Goal: Task Accomplishment & Management: Use online tool/utility

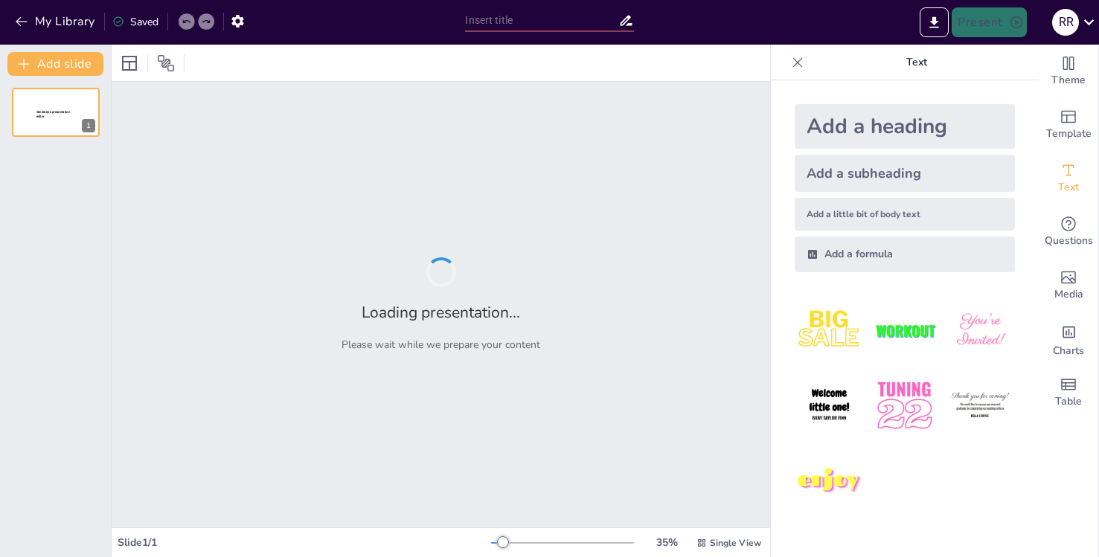
type input "Exploring [PERSON_NAME] 2026"
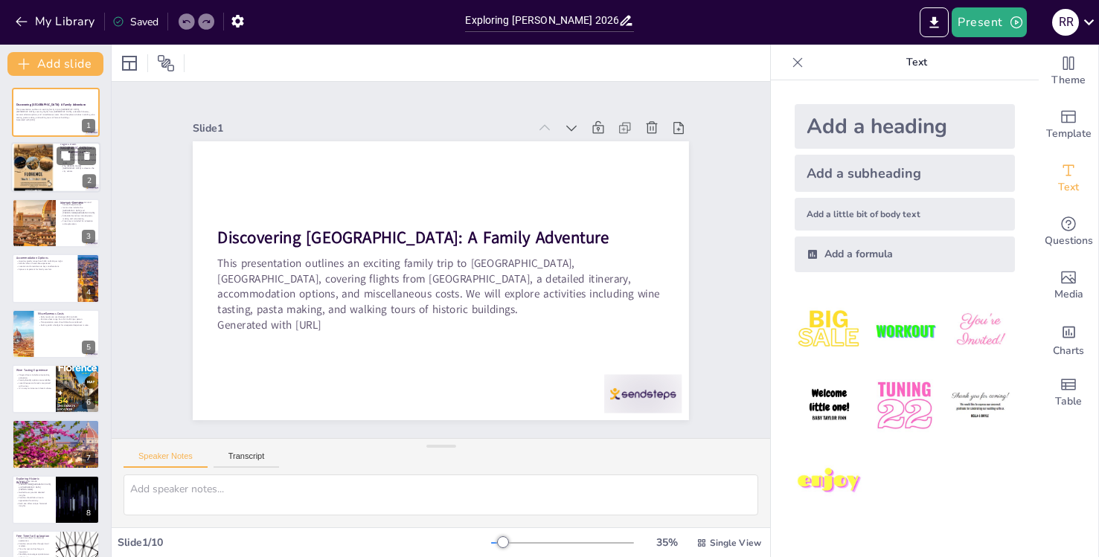
click at [51, 169] on div at bounding box center [33, 168] width 51 height 51
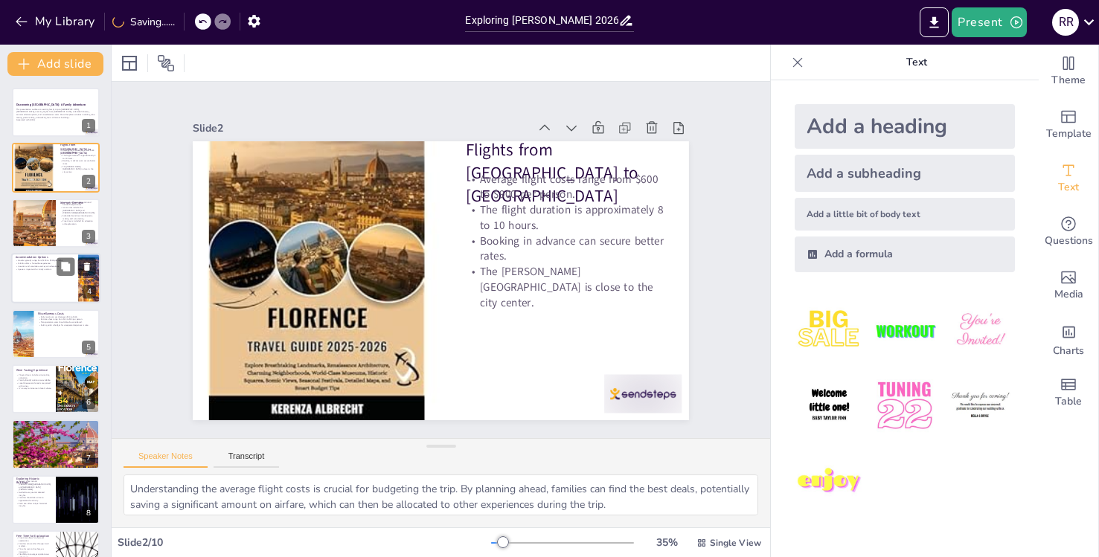
click at [40, 278] on div at bounding box center [55, 278] width 89 height 51
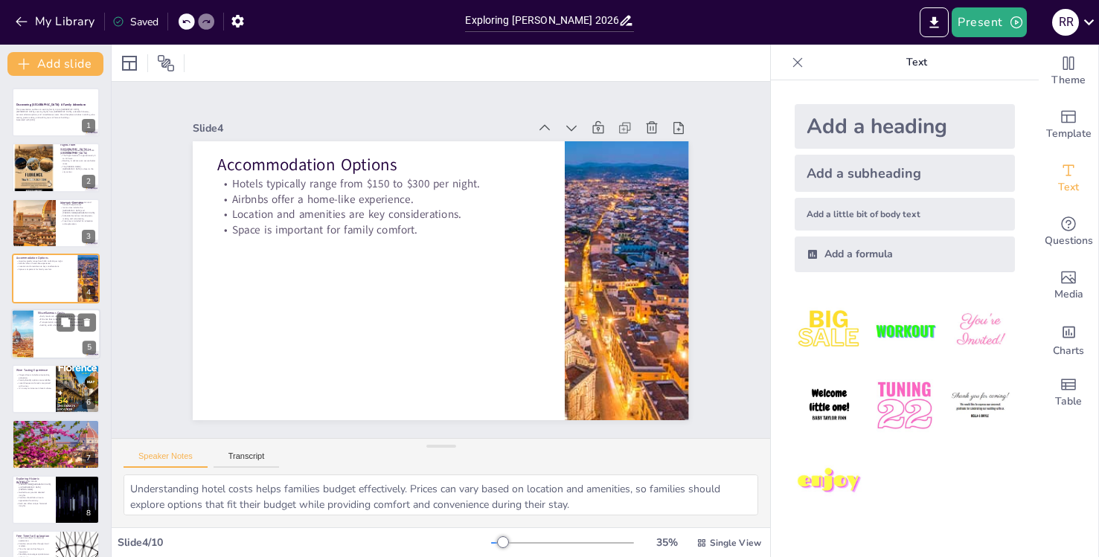
click at [34, 334] on div at bounding box center [55, 334] width 89 height 51
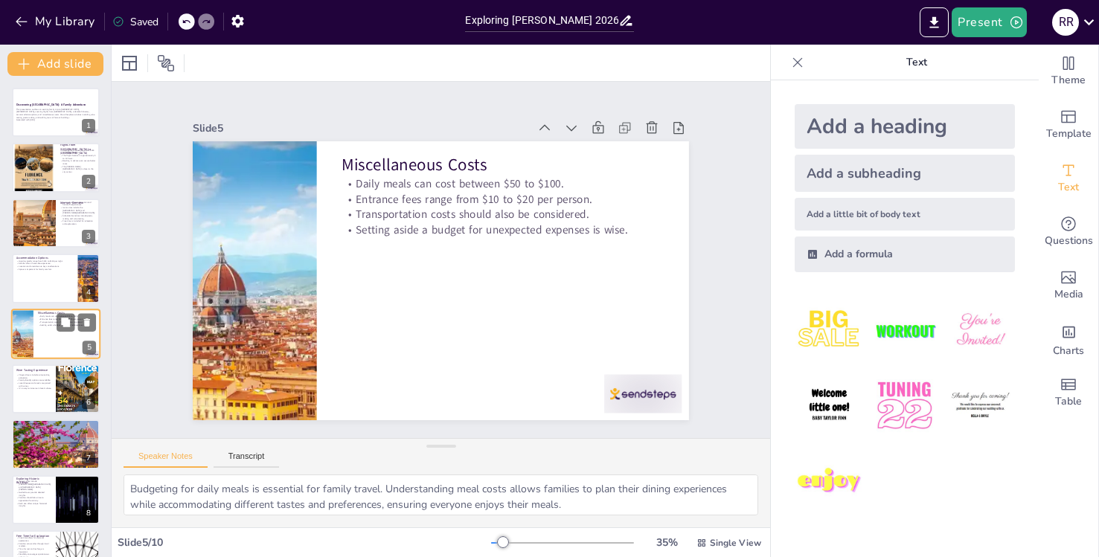
scroll to position [17, 0]
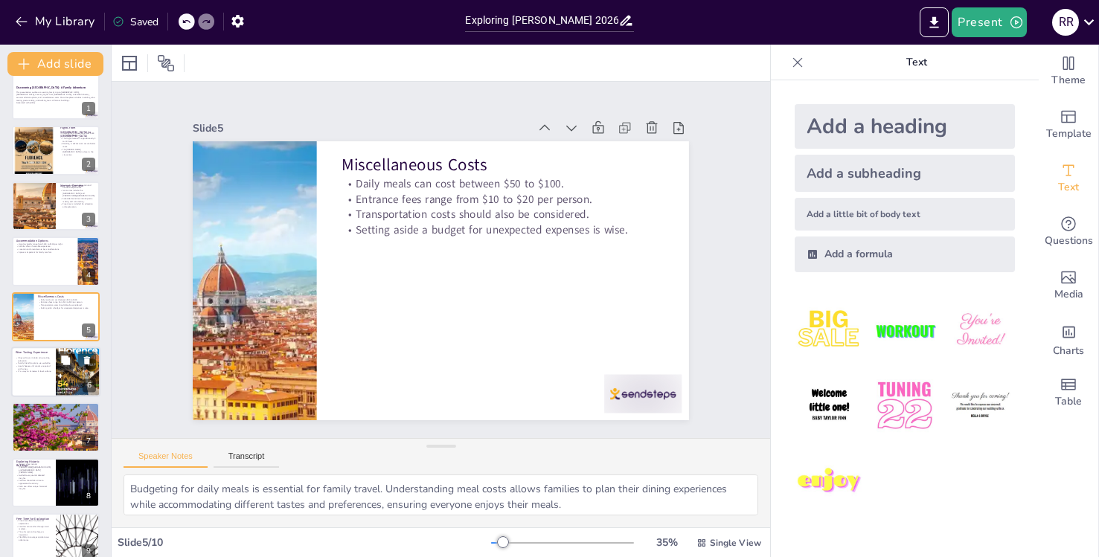
click at [39, 374] on div at bounding box center [55, 372] width 89 height 51
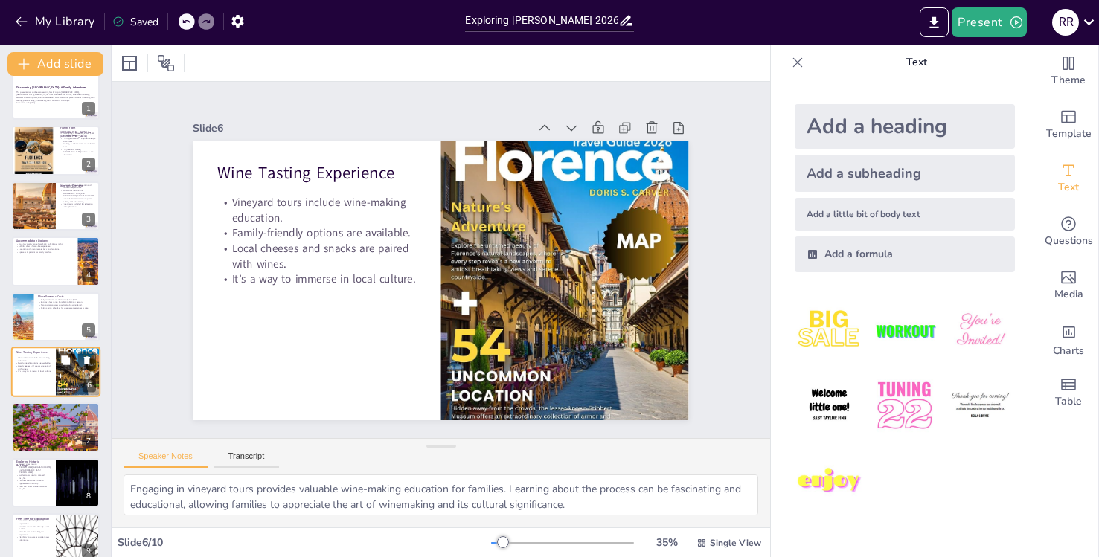
scroll to position [72, 0]
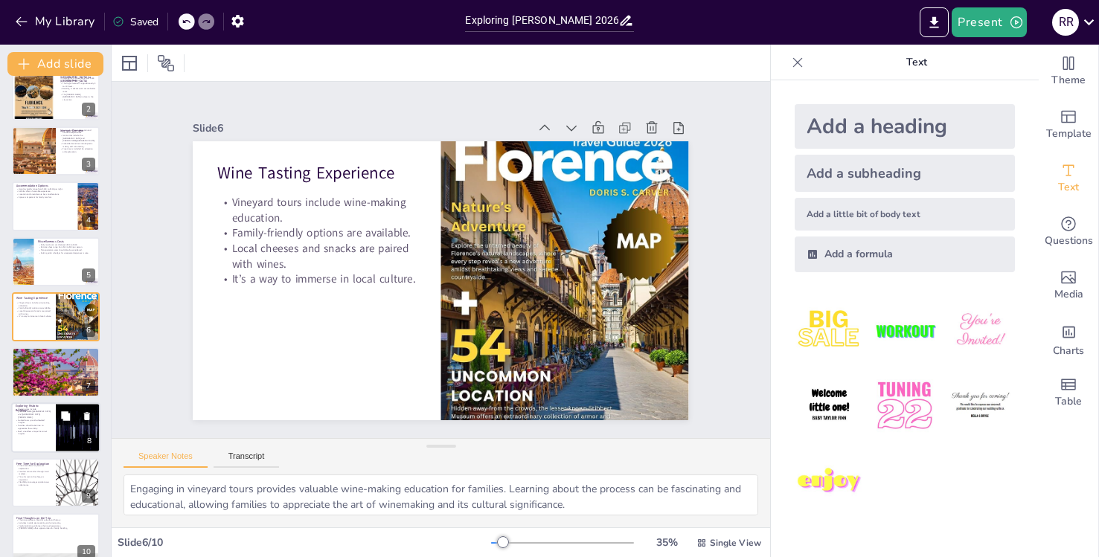
click at [40, 414] on p "Historic sites include [PERSON_NAME][GEOGRAPHIC_DATA] and [GEOGRAPHIC_DATA][PER…" at bounding box center [34, 413] width 36 height 11
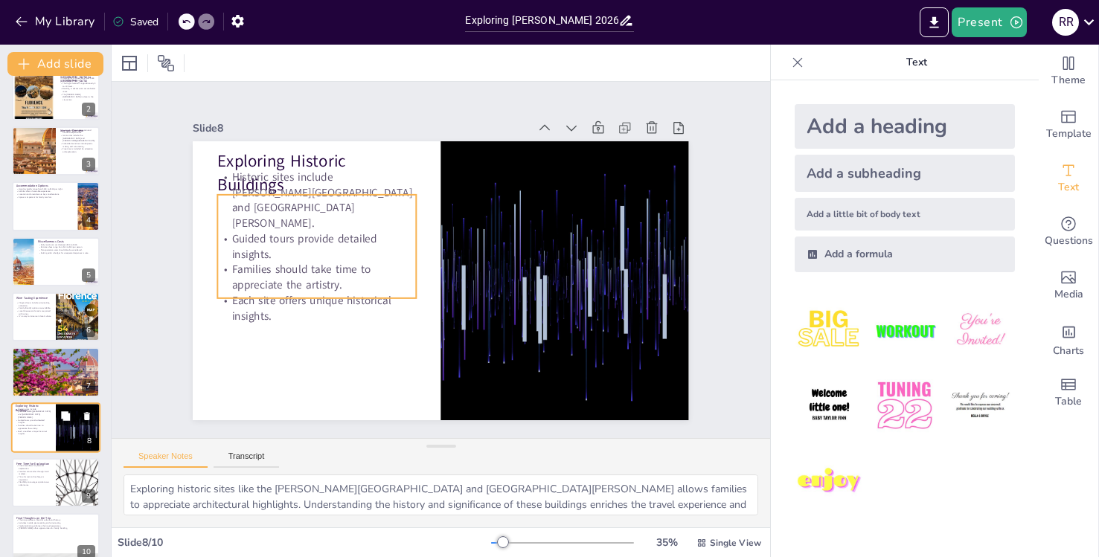
scroll to position [90, 0]
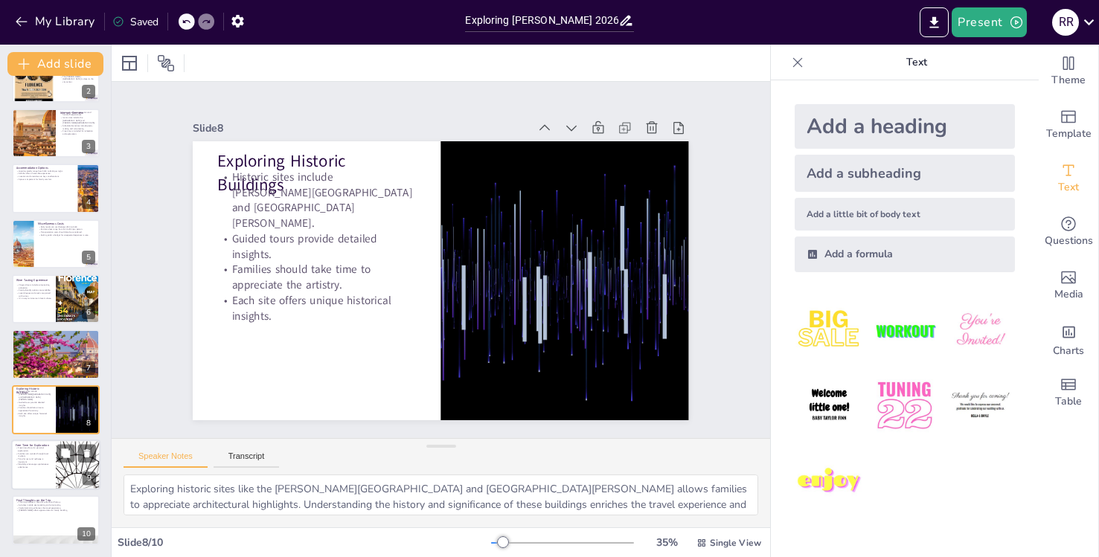
click at [36, 463] on p "Flexibility encourages spontaneous adventures." at bounding box center [34, 465] width 36 height 5
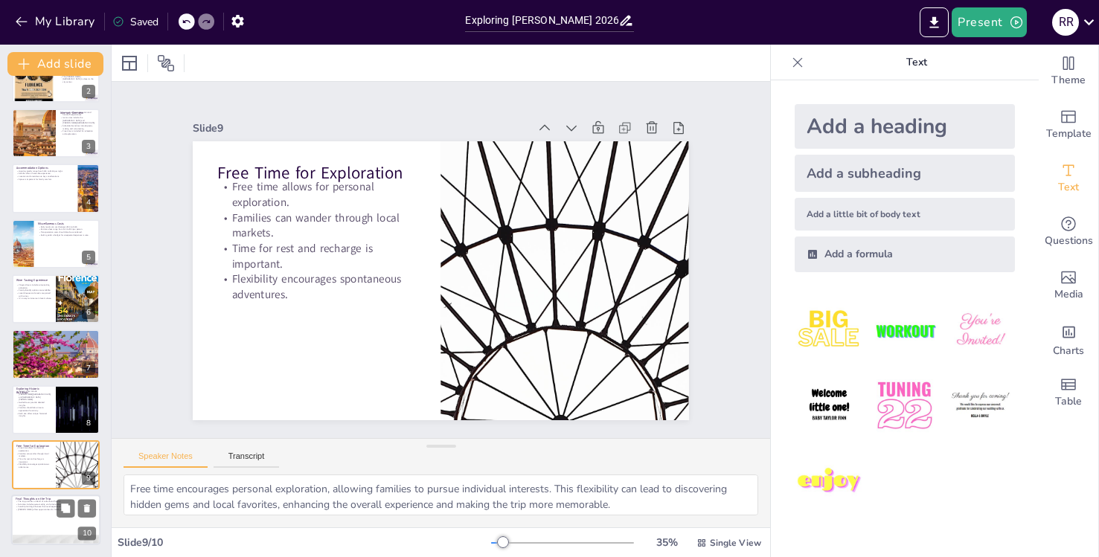
click at [46, 518] on div at bounding box center [55, 520] width 89 height 51
type textarea "The promise of a blend of culture and history highlights the enriching experien…"
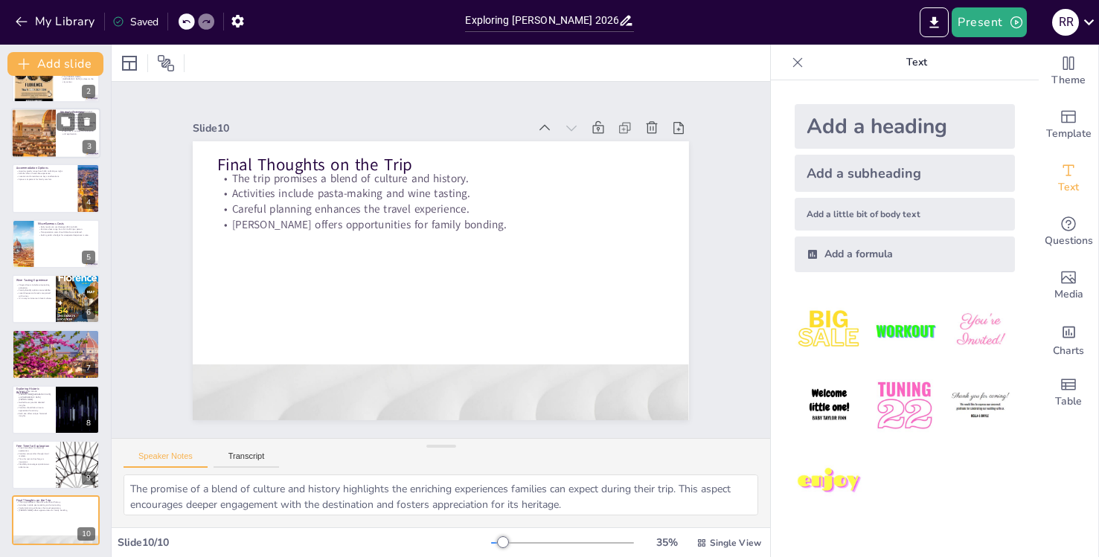
scroll to position [0, 0]
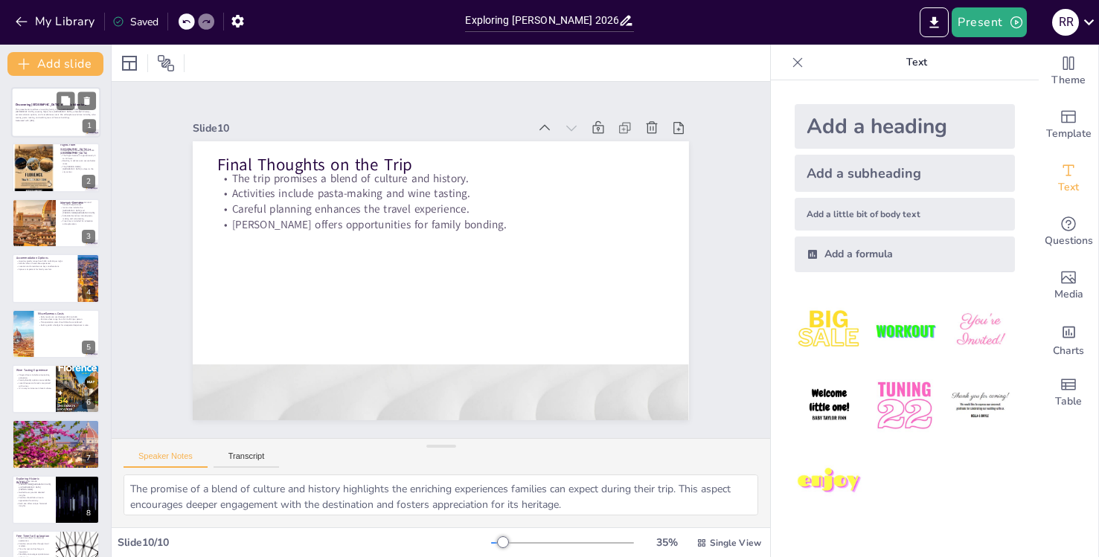
click at [56, 109] on p "This presentation outlines an exciting family trip to [GEOGRAPHIC_DATA], [GEOGR…" at bounding box center [56, 113] width 80 height 11
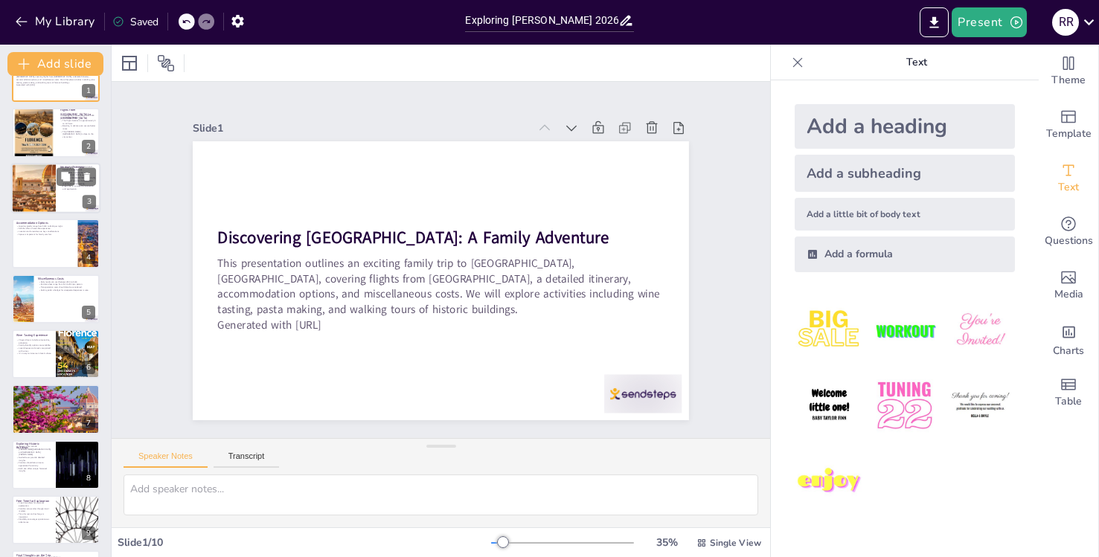
scroll to position [90, 0]
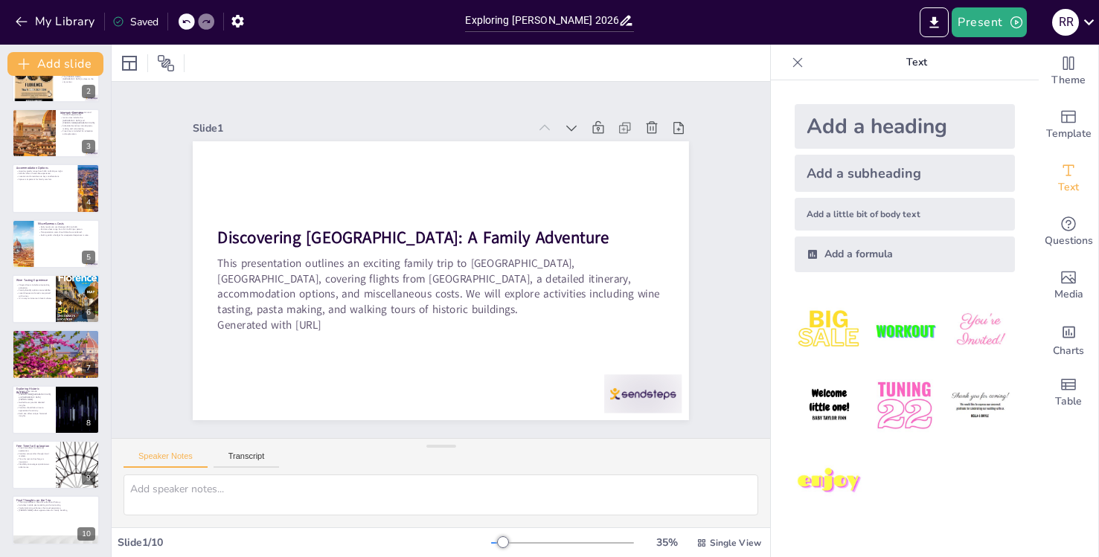
click at [46, 142] on div at bounding box center [33, 133] width 123 height 49
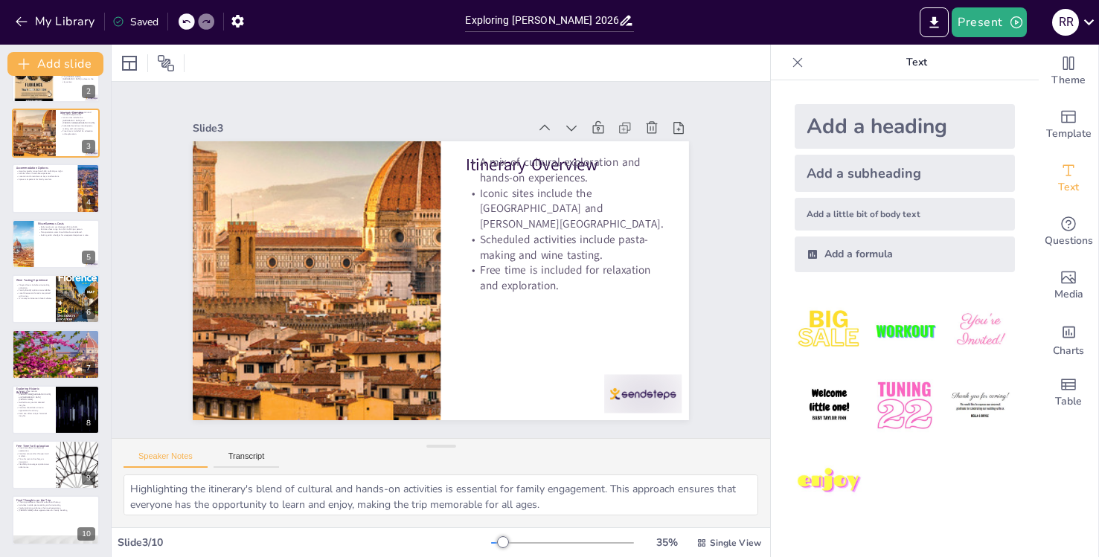
scroll to position [0, 0]
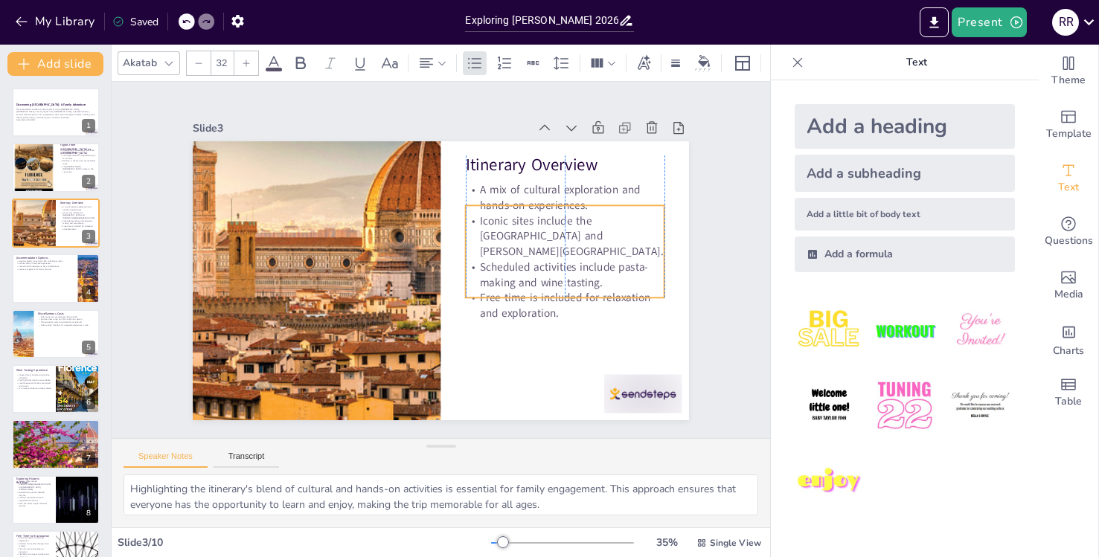
drag, startPoint x: 492, startPoint y: 212, endPoint x: 485, endPoint y: 236, distance: 24.7
click at [486, 237] on p "Iconic sites include the [GEOGRAPHIC_DATA] and [PERSON_NAME][GEOGRAPHIC_DATA]." at bounding box center [566, 276] width 203 height 106
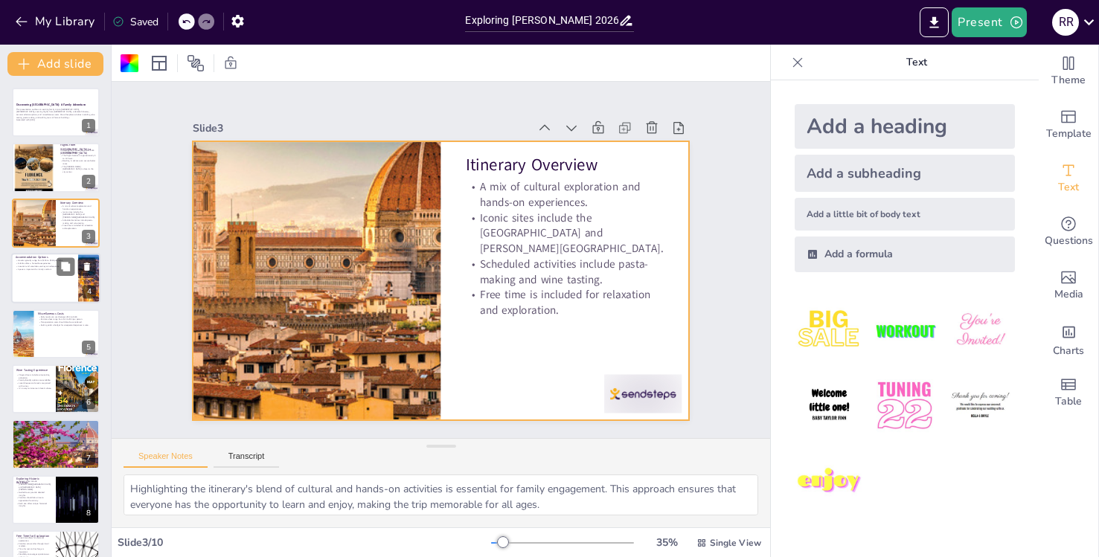
click at [39, 301] on div at bounding box center [55, 278] width 89 height 51
type textarea "Understanding hotel costs helps families budget effectively. Prices can vary ba…"
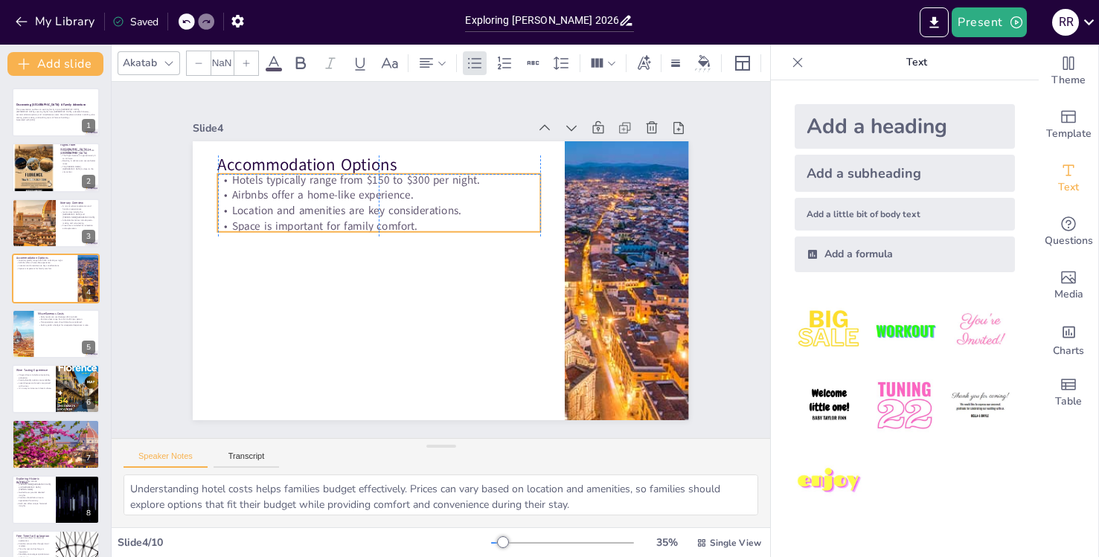
type input "32"
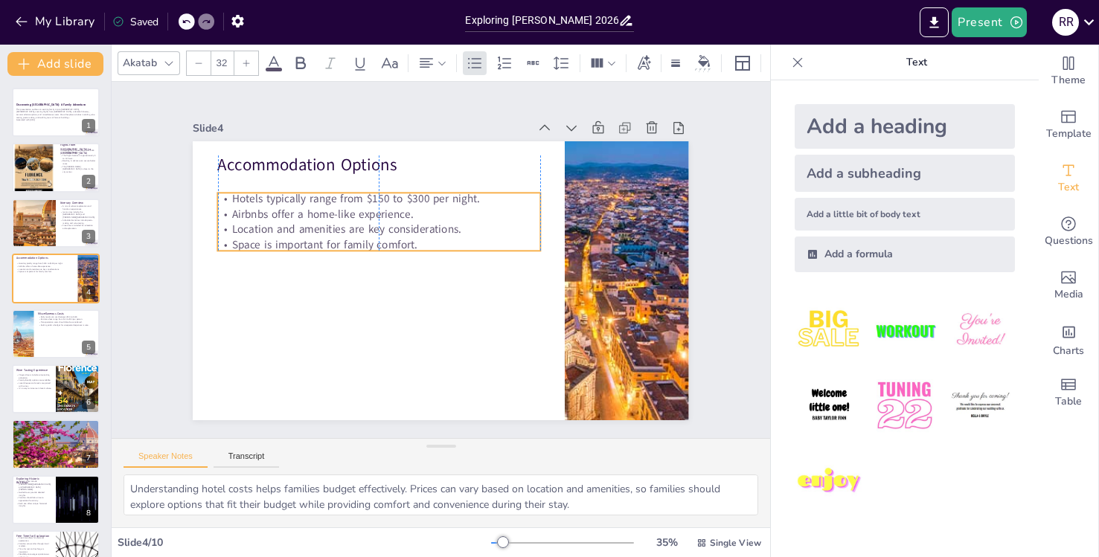
drag, startPoint x: 321, startPoint y: 190, endPoint x: 321, endPoint y: 205, distance: 14.1
click at [431, 205] on p "Airbnbs offer a home-like experience." at bounding box center [472, 190] width 82 height 318
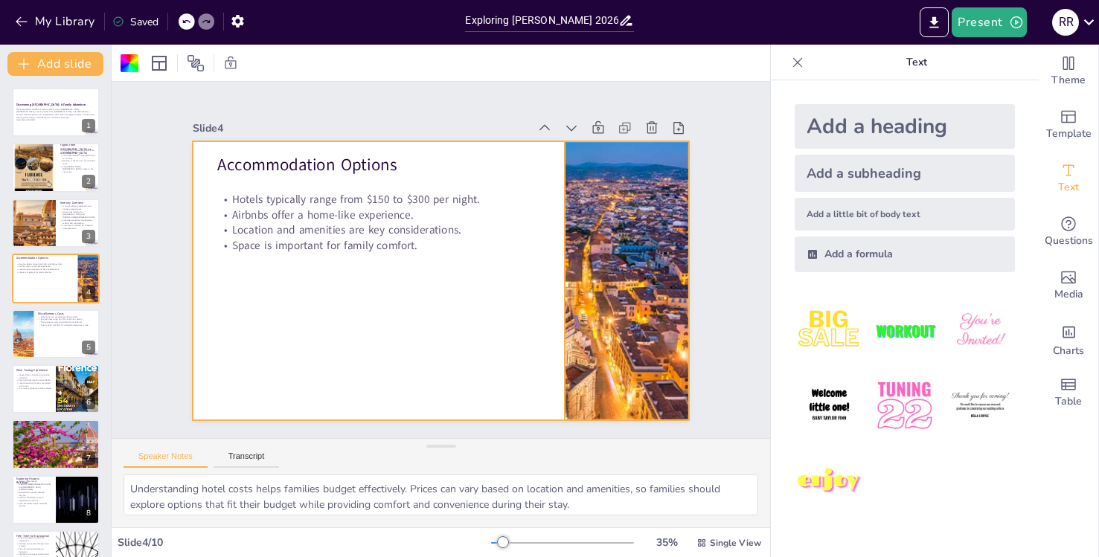
click at [624, 258] on div at bounding box center [626, 280] width 279 height 279
click at [73, 333] on div at bounding box center [55, 334] width 89 height 51
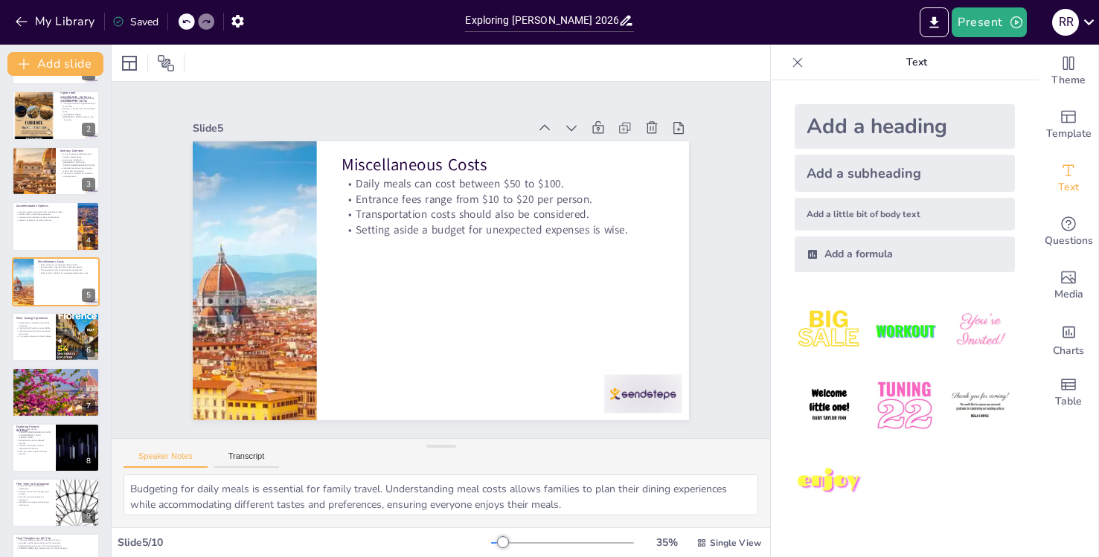
scroll to position [90, 0]
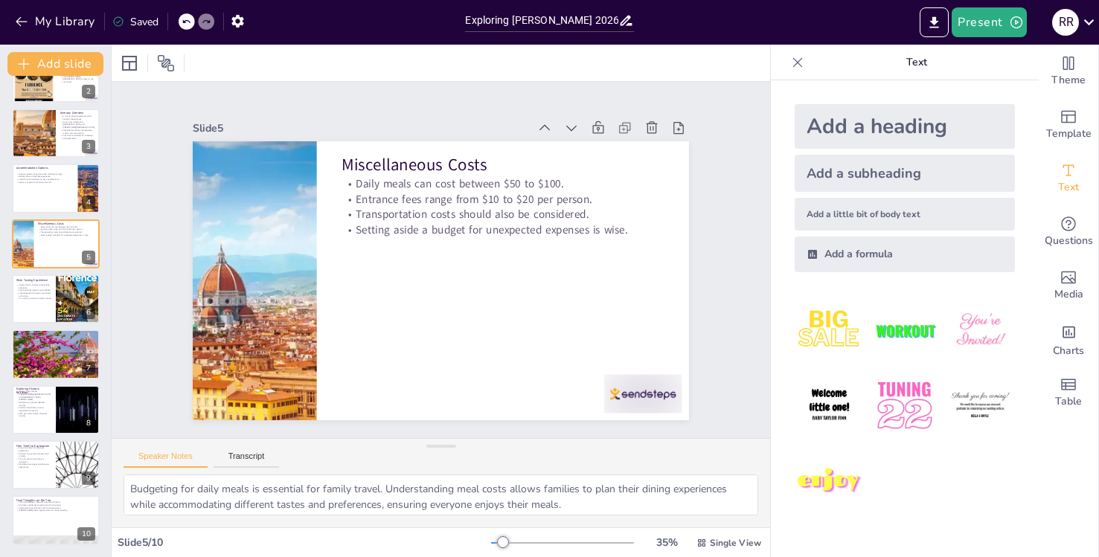
click at [47, 454] on p "Families can wander through local markets." at bounding box center [33, 454] width 35 height 5
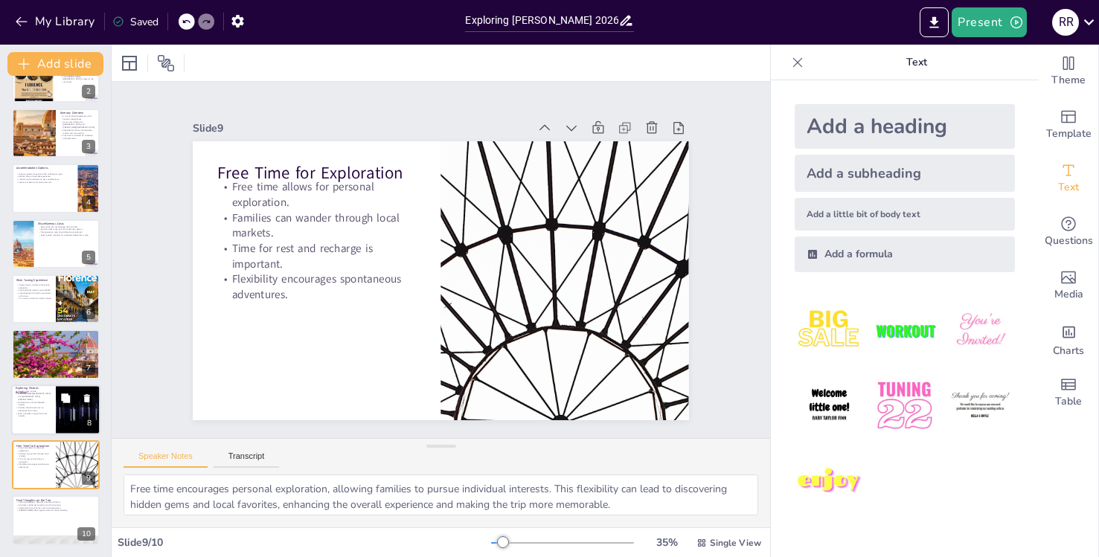
click at [48, 399] on div "Historic sites include [PERSON_NAME][GEOGRAPHIC_DATA] and [GEOGRAPHIC_DATA][PER…" at bounding box center [34, 404] width 36 height 28
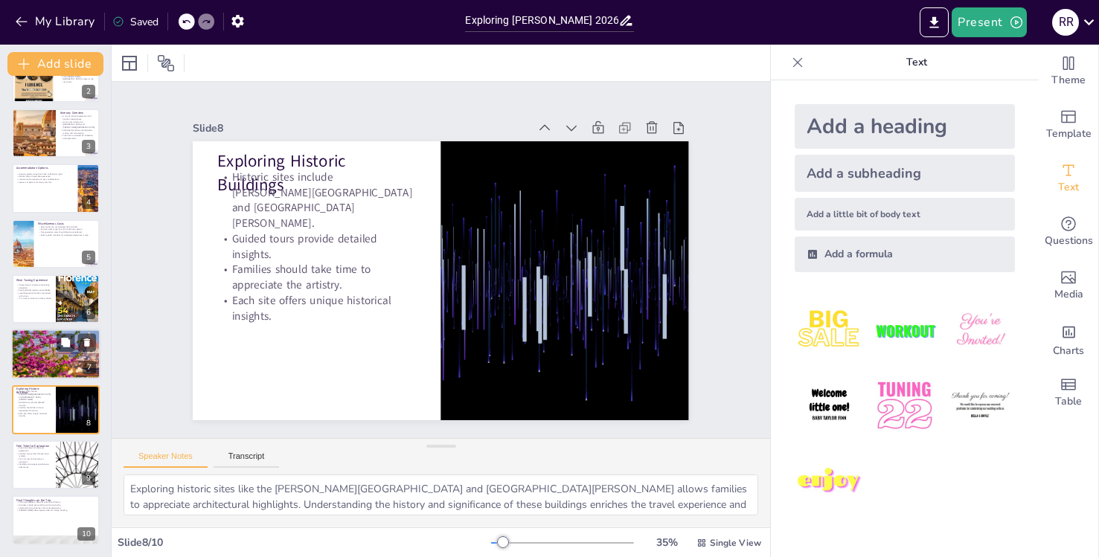
click at [42, 332] on p "Pasta Making Class" at bounding box center [56, 333] width 80 height 4
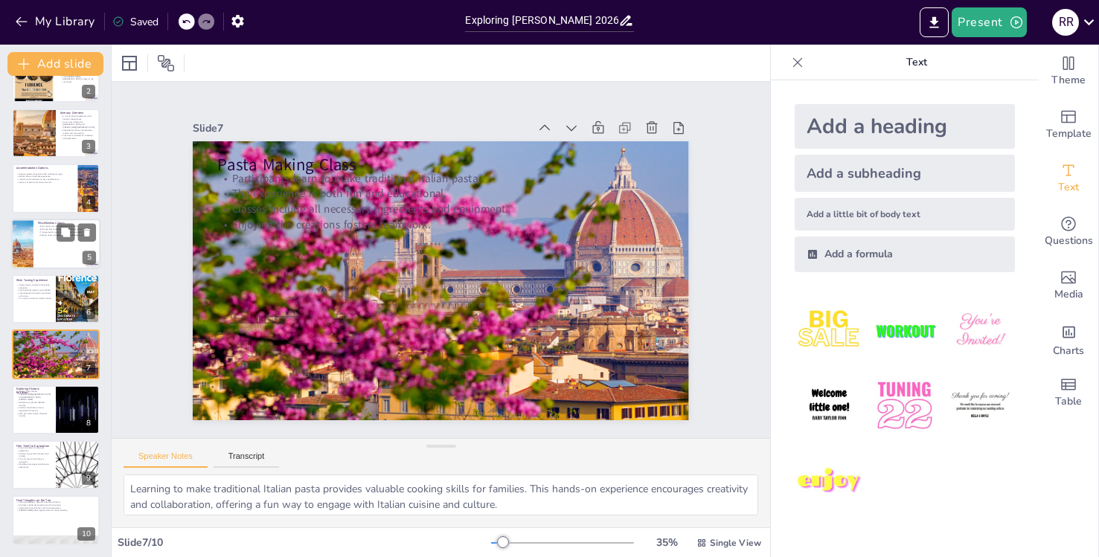
click at [41, 267] on div "Miscellaneous Costs Daily meals can cost between $50 to $100. Entrance fees ran…" at bounding box center [55, 244] width 89 height 51
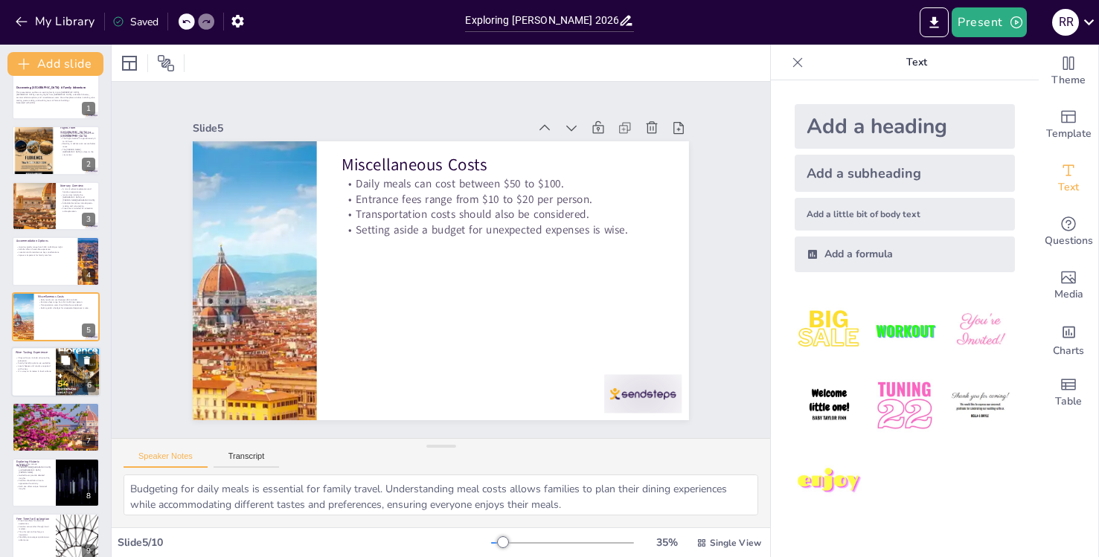
click at [23, 374] on div at bounding box center [55, 372] width 89 height 51
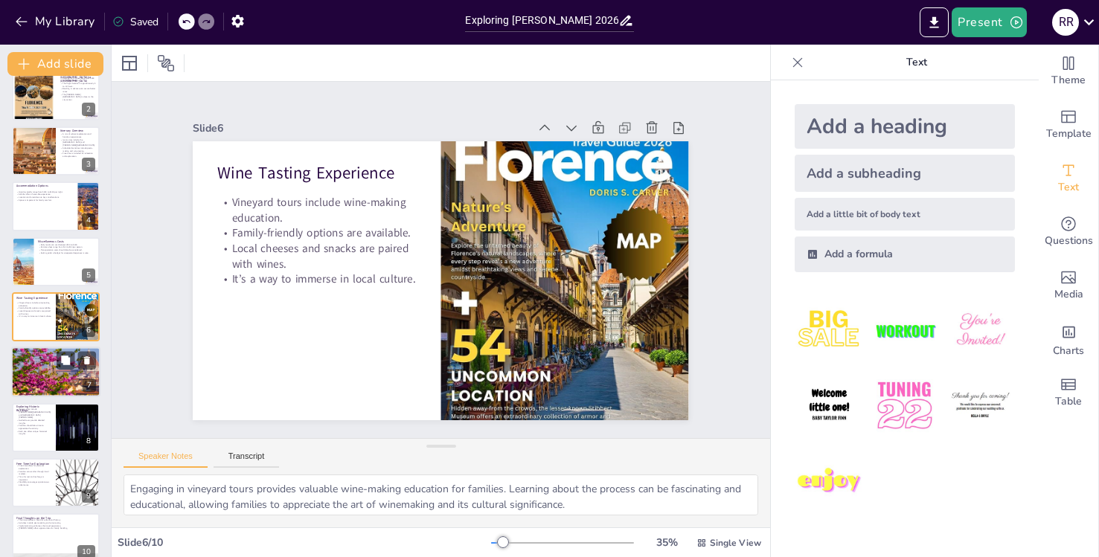
click at [45, 379] on div at bounding box center [56, 372] width 121 height 51
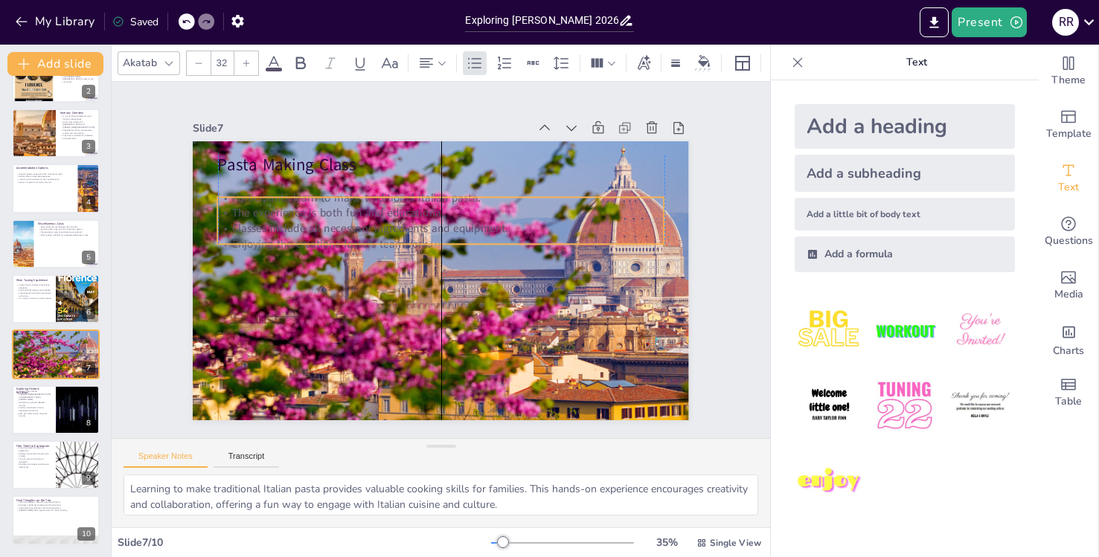
drag, startPoint x: 371, startPoint y: 196, endPoint x: 371, endPoint y: 216, distance: 20.1
click at [372, 217] on p "Classes include all necessary ingredients and equipment." at bounding box center [470, 273] width 196 height 414
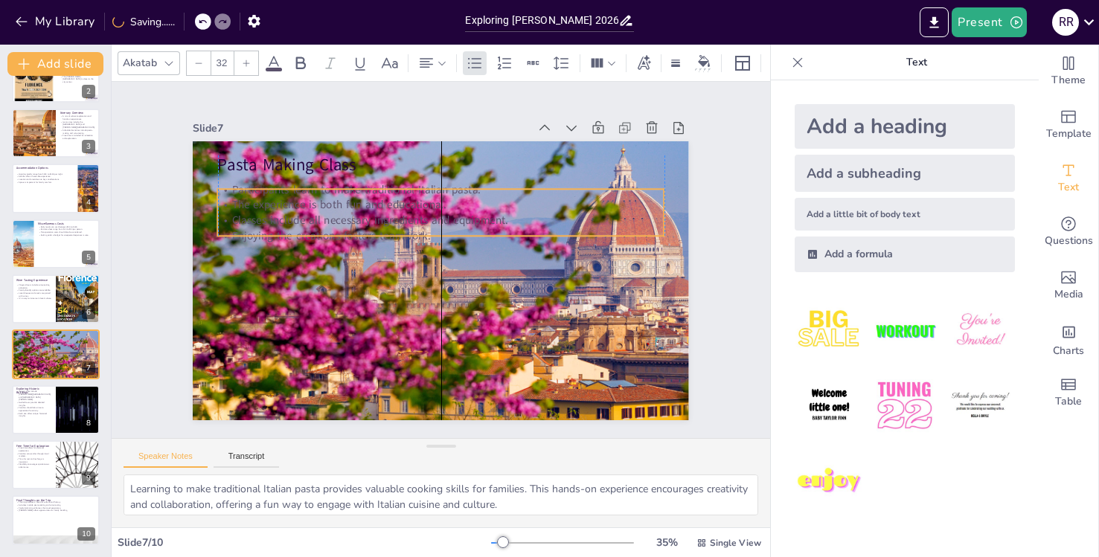
drag, startPoint x: 369, startPoint y: 206, endPoint x: 369, endPoint y: 196, distance: 10.4
click at [369, 196] on p "The experience is both fun and educational." at bounding box center [413, 308] width 394 height 237
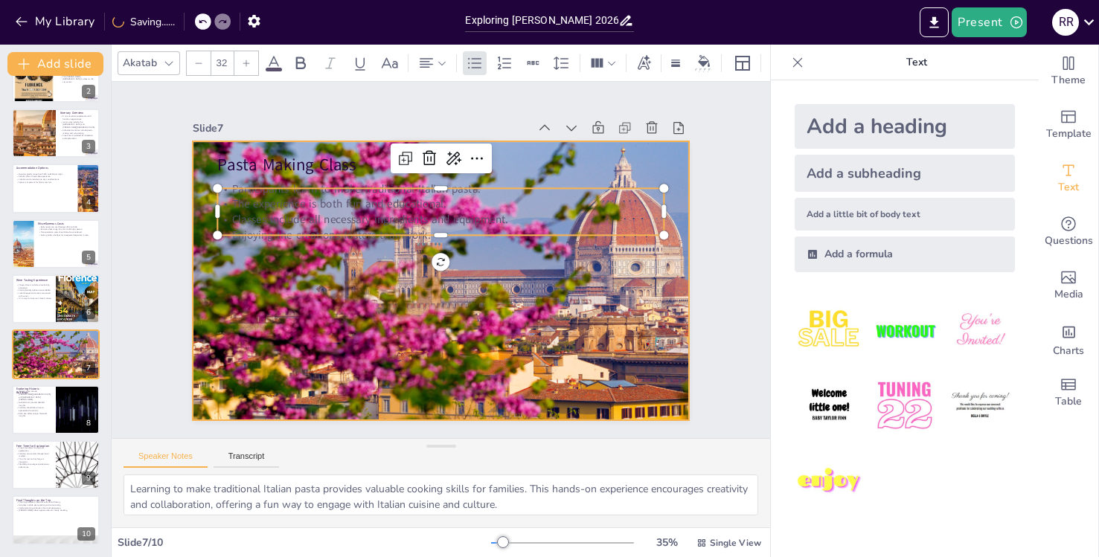
click at [346, 333] on div at bounding box center [421, 266] width 472 height 723
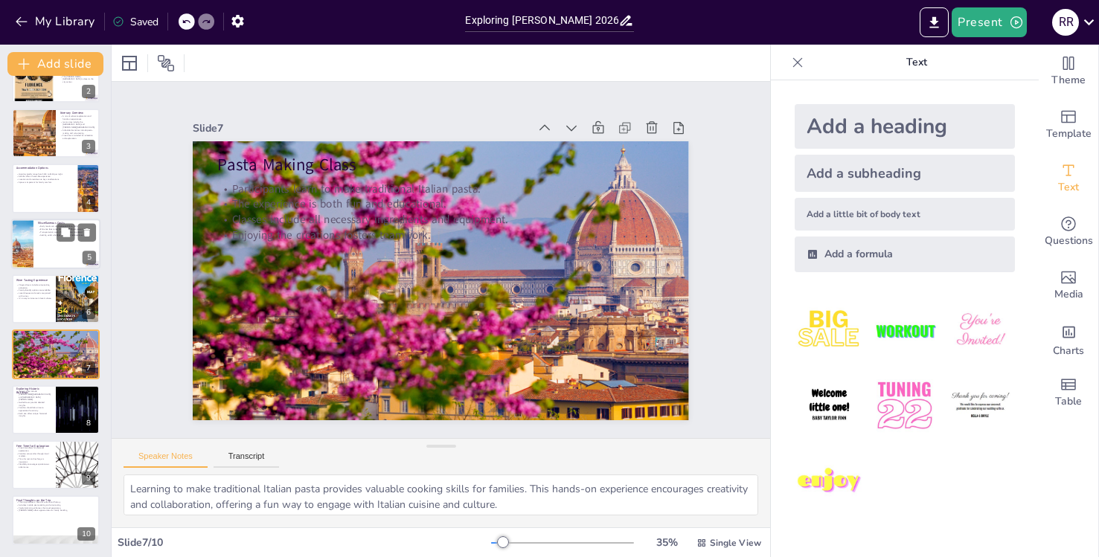
scroll to position [0, 0]
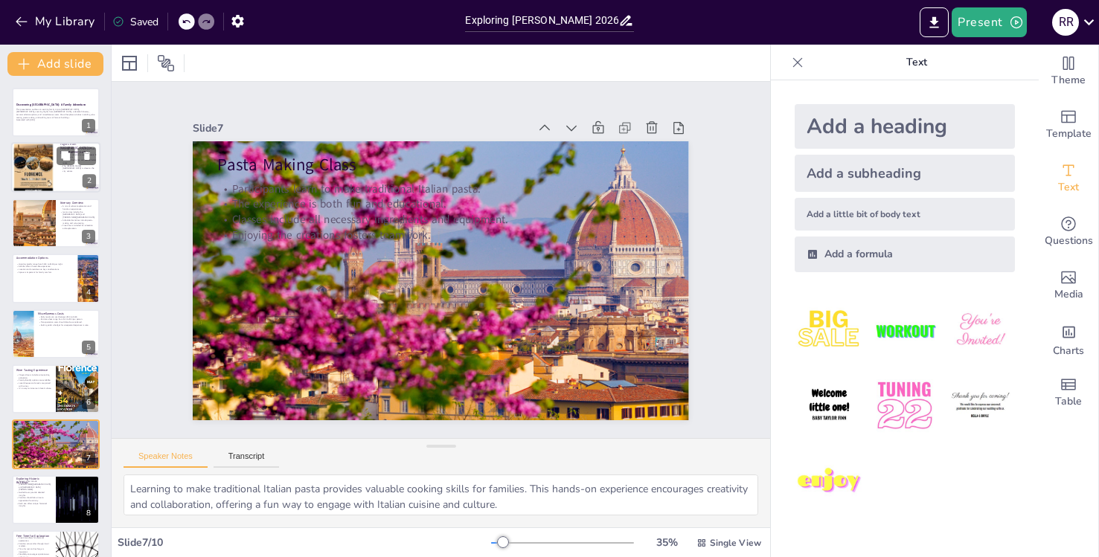
click at [33, 163] on div at bounding box center [33, 168] width 51 height 51
type textarea "Understanding the average flight costs is crucial for budgeting the trip. By pl…"
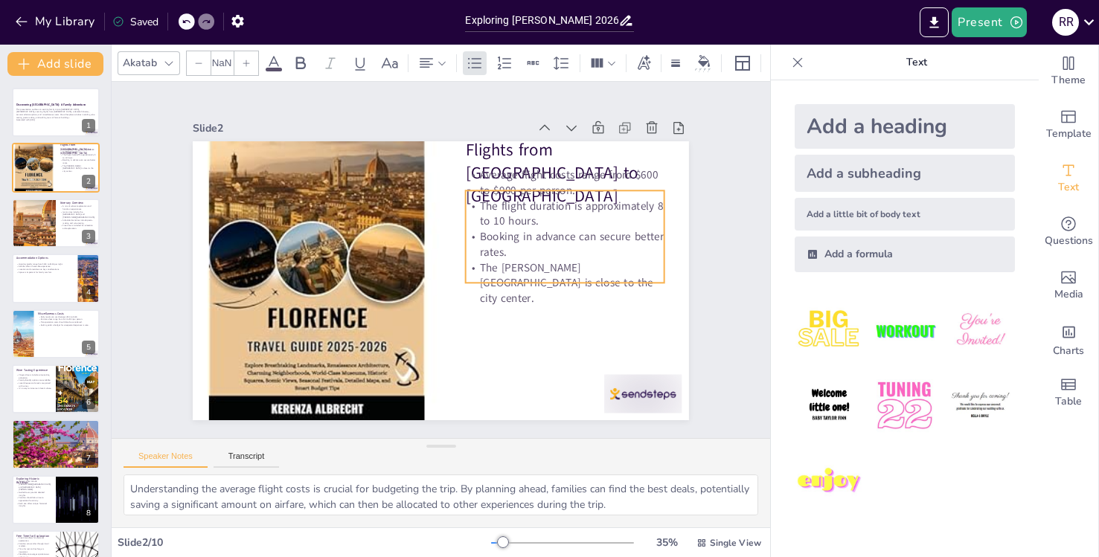
type input "32"
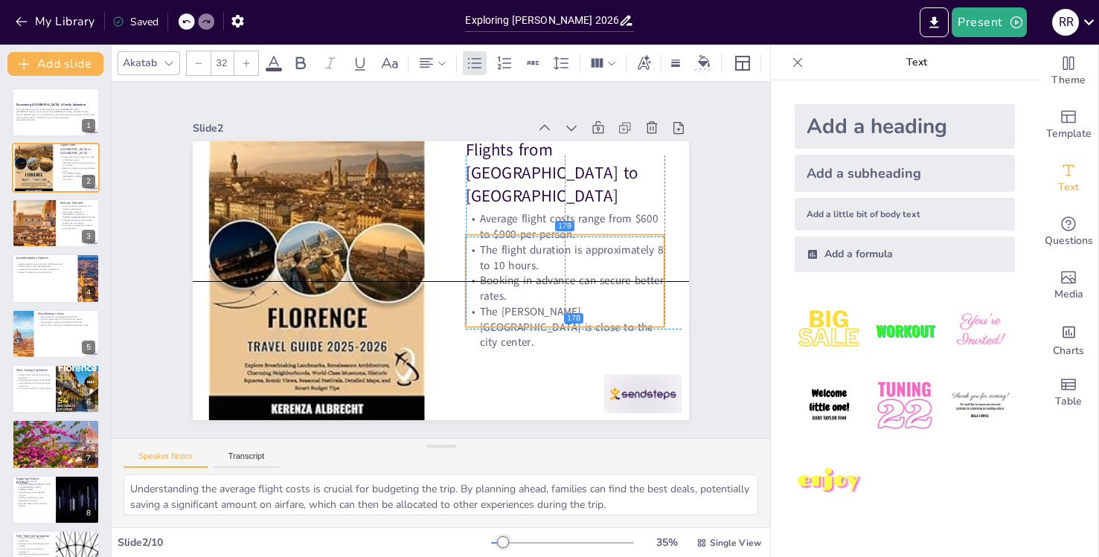
drag, startPoint x: 552, startPoint y: 276, endPoint x: 551, endPoint y: 310, distance: 34.2
click at [390, 312] on p "The [PERSON_NAME][GEOGRAPHIC_DATA] is close to the city center." at bounding box center [320, 334] width 139 height 195
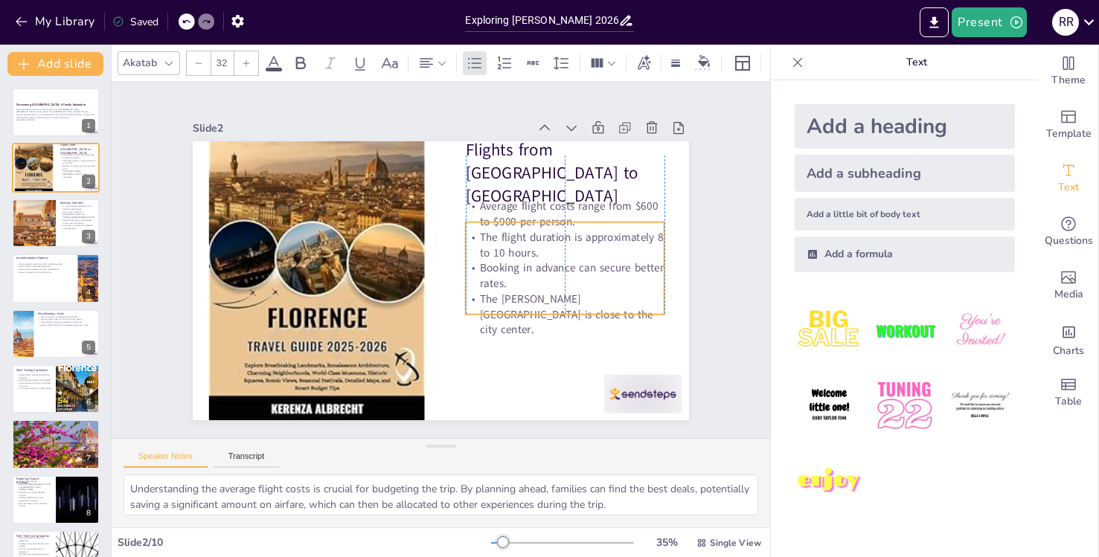
drag, startPoint x: 586, startPoint y: 281, endPoint x: 585, endPoint y: 268, distance: 13.5
click at [420, 257] on p "Booking in advance can secure better rates." at bounding box center [319, 230] width 201 height 51
click at [680, 239] on div "Slide 1 Discovering [GEOGRAPHIC_DATA]: A Family Adventure This presentation out…" at bounding box center [440, 260] width 529 height 660
click at [572, 280] on p "Booking in advance can secure better rates." at bounding box center [501, 369] width 141 height 179
click at [630, 226] on div "Slide 1 Discovering [GEOGRAPHIC_DATA]: A Family Adventure This presentation out…" at bounding box center [440, 260] width 379 height 610
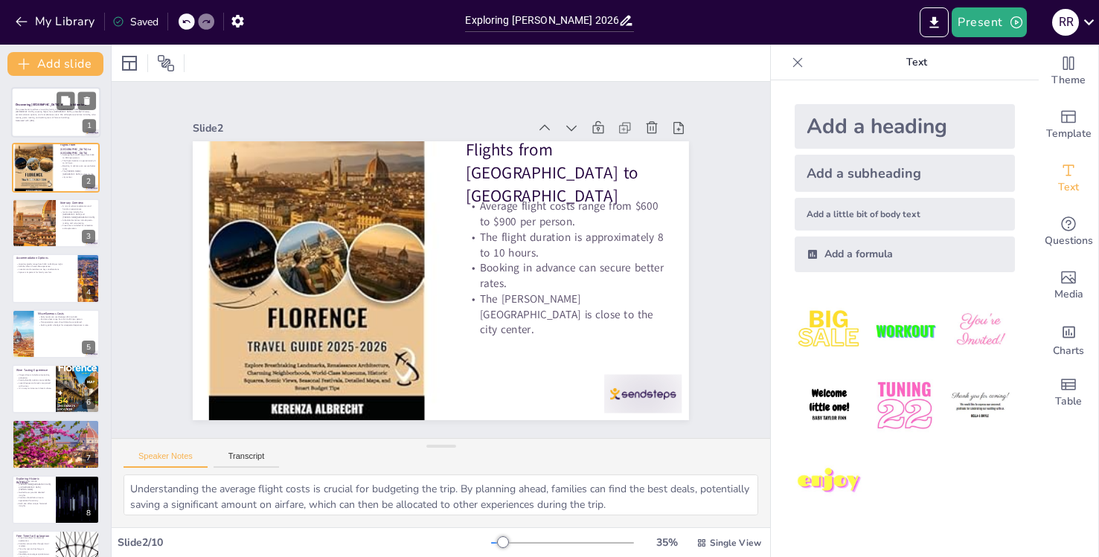
click at [36, 112] on p "This presentation outlines an exciting family trip to [GEOGRAPHIC_DATA], [GEOGR…" at bounding box center [56, 113] width 80 height 11
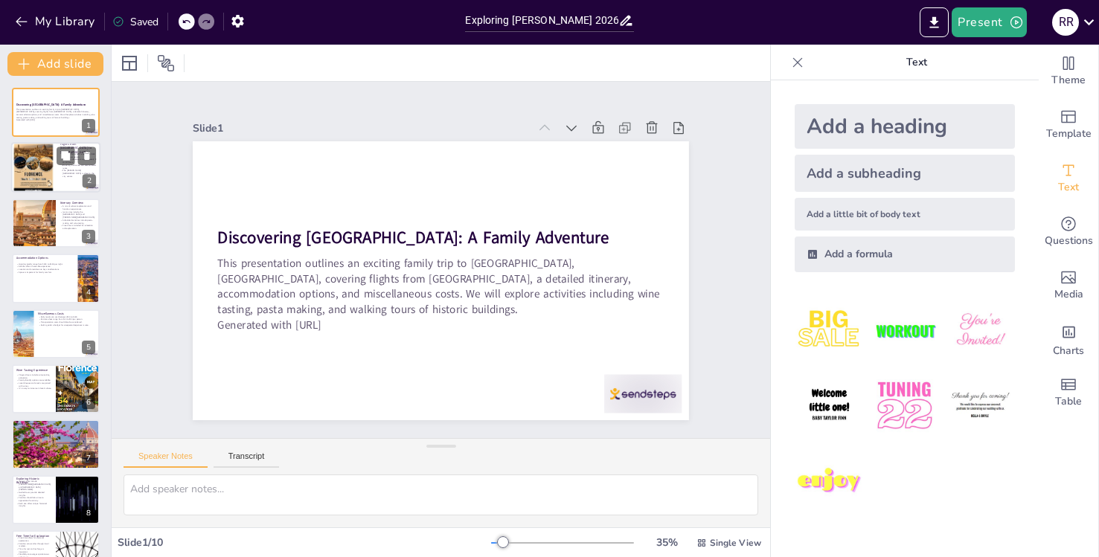
click at [54, 179] on div at bounding box center [33, 168] width 51 height 51
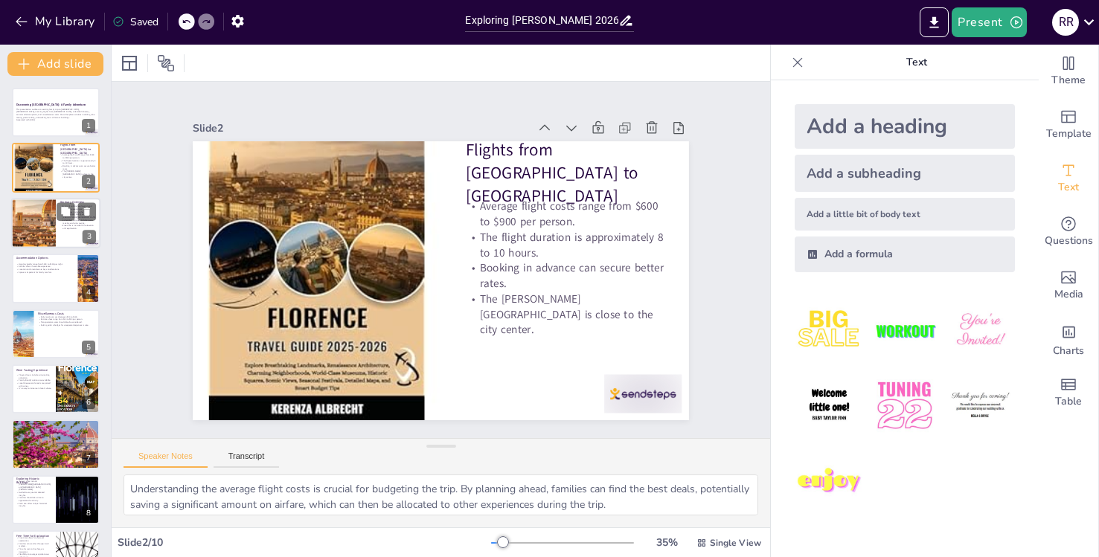
click at [62, 226] on p "Free time is included for relaxation and exploration." at bounding box center [78, 226] width 36 height 5
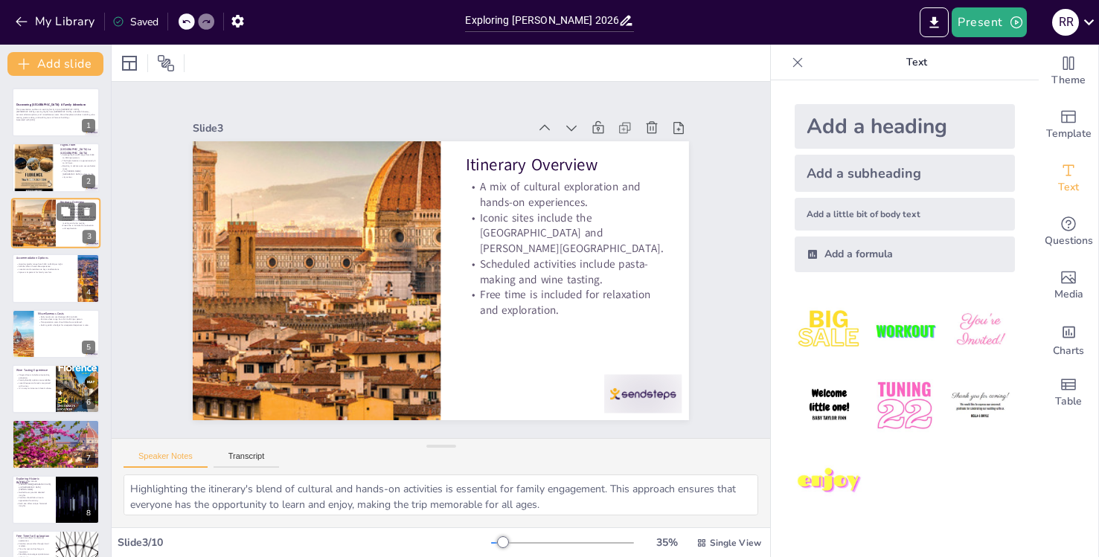
type textarea "Understanding the average flight costs is crucial for budgeting the trip. By pl…"
